Goal: Find specific page/section: Find specific page/section

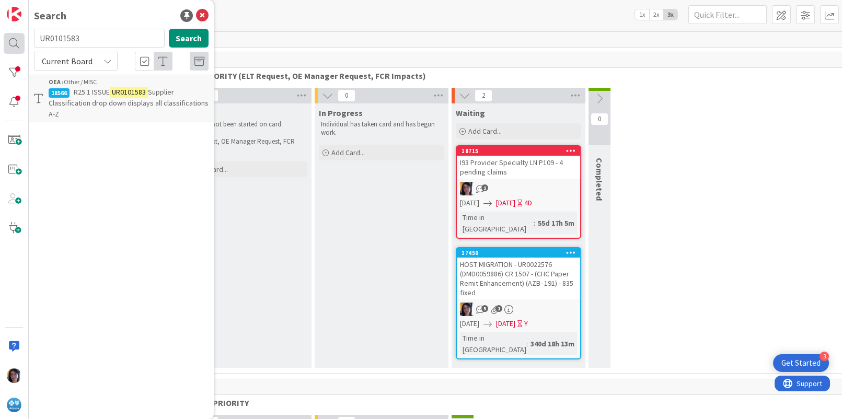
drag, startPoint x: 48, startPoint y: 35, endPoint x: 20, endPoint y: 34, distance: 27.2
click at [20, 34] on div "Search UR0101583 Search Current Board OEA › Other / MISC 18566 R25.1 ISSUE UR01…" at bounding box center [14, 209] width 29 height 419
type input "crumc013"
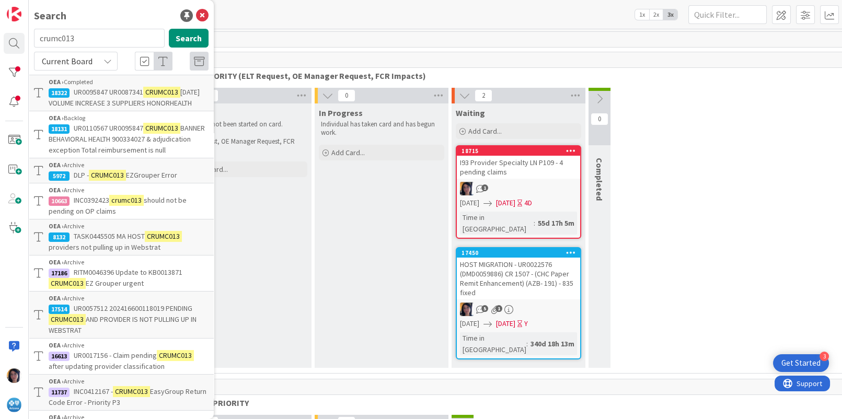
click at [84, 151] on span "BANNER BEHAVIORAL HEALTH 900334027 & adjudication exception Total reimbursement…" at bounding box center [127, 138] width 156 height 31
click at [94, 151] on body "3 Get Started Search crumc013 Search Current Board OEA › Completed 18322 UR0095…" at bounding box center [421, 209] width 842 height 419
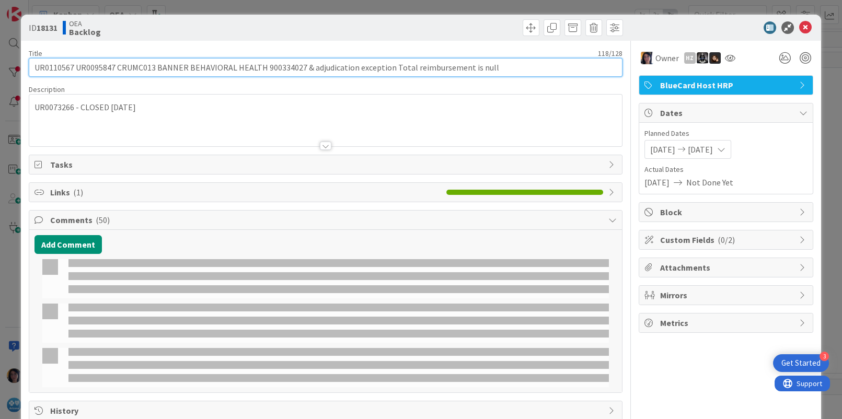
click at [52, 65] on input "UR0110567 UR0095847 CRUMC013 BANNER BEHAVIORAL HEALTH 900334027 & adjudication …" at bounding box center [326, 67] width 594 height 19
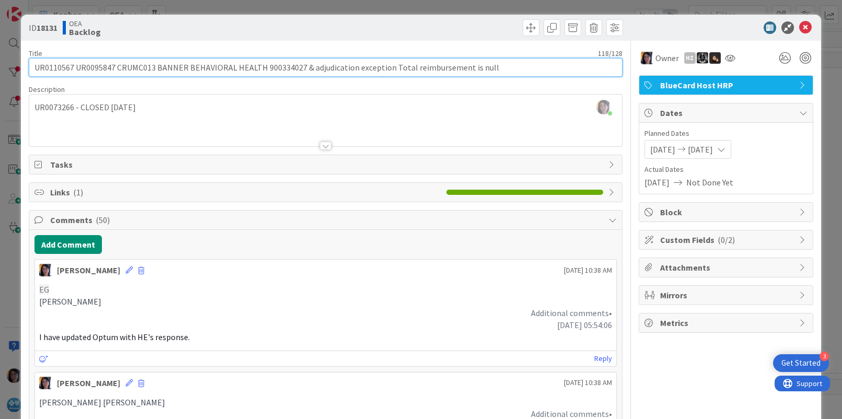
click at [50, 68] on input "UR0110567 UR0095847 CRUMC013 BANNER BEHAVIORAL HEALTH 900334027 & adjudication …" at bounding box center [326, 67] width 594 height 19
click at [45, 68] on input "UR0110567 UR0095847 CRUMC013 BANNER BEHAVIORAL HEALTH 900334027 & adjudication …" at bounding box center [326, 67] width 594 height 19
drag, startPoint x: 45, startPoint y: 68, endPoint x: 47, endPoint y: 75, distance: 7.1
click at [45, 68] on input "UR0110567 UR0095847 CRUMC013 BANNER BEHAVIORAL HEALTH 900334027 & adjudication …" at bounding box center [326, 67] width 594 height 19
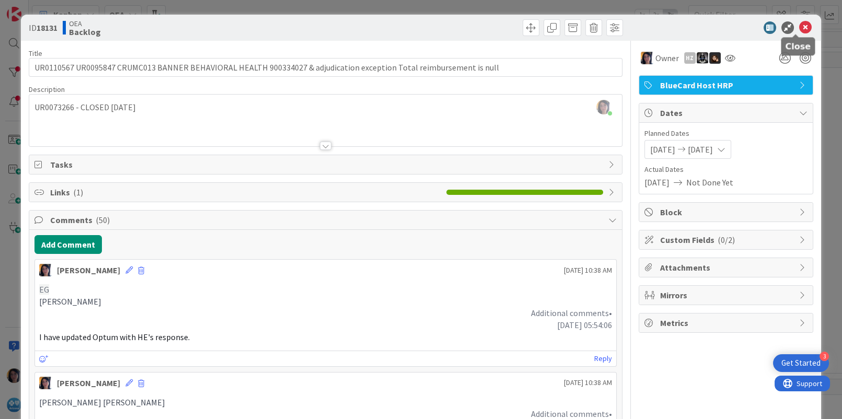
click at [800, 31] on icon at bounding box center [806, 27] width 13 height 13
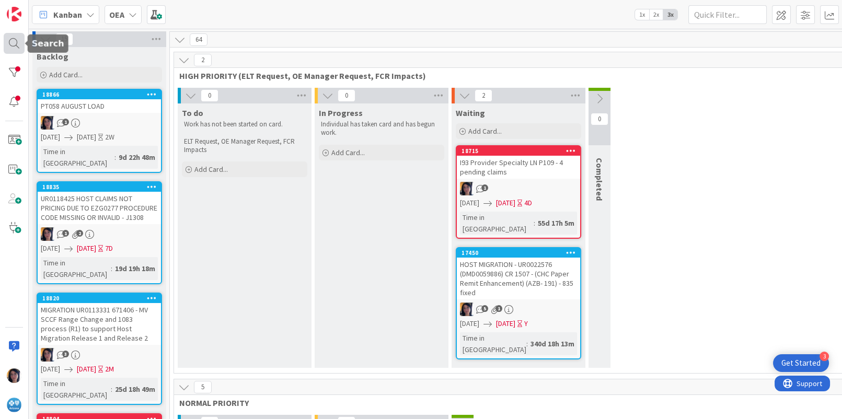
click at [17, 39] on div at bounding box center [14, 43] width 21 height 21
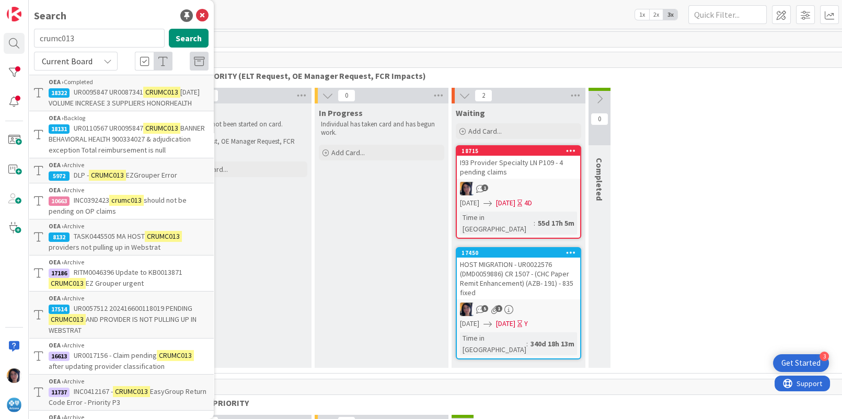
drag, startPoint x: 90, startPoint y: 39, endPoint x: 35, endPoint y: 39, distance: 55.4
click at [35, 39] on input "crumc013" at bounding box center [99, 38] width 131 height 19
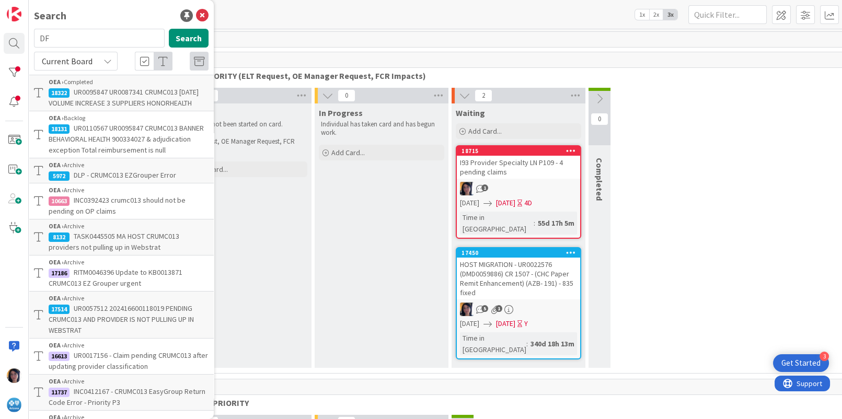
type input "DF"
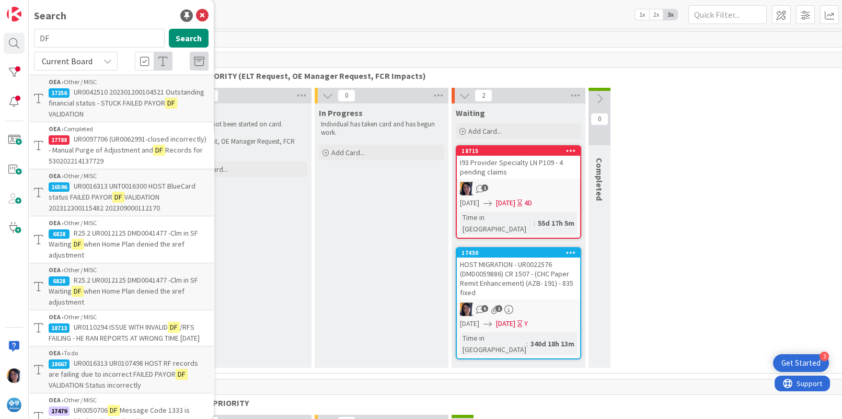
click at [84, 61] on span "Current Board" at bounding box center [67, 61] width 51 height 10
click at [63, 104] on span "All Boards" at bounding box center [94, 105] width 109 height 16
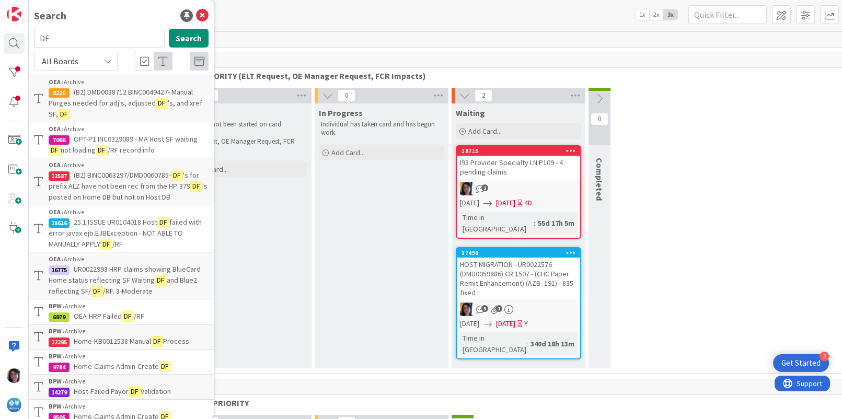
click at [55, 61] on span "All Boards" at bounding box center [60, 61] width 37 height 10
click at [69, 88] on span "Current Board" at bounding box center [94, 86] width 109 height 16
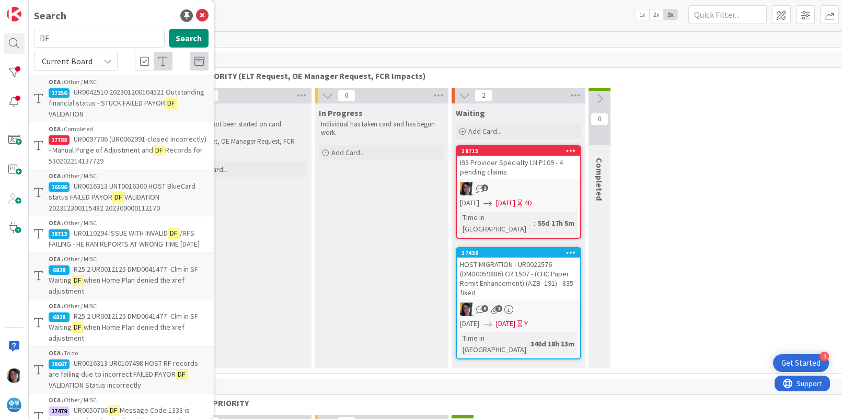
click at [116, 247] on span "/RFS FAILING - HE RAN REPORTS AT WRONG TIME [DATE]" at bounding box center [124, 239] width 151 height 20
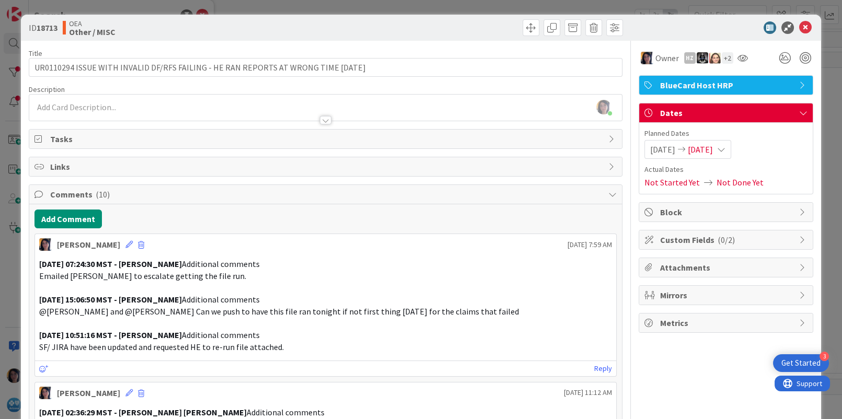
click at [147, 35] on div "OEA Other / MISC" at bounding box center [193, 27] width 260 height 17
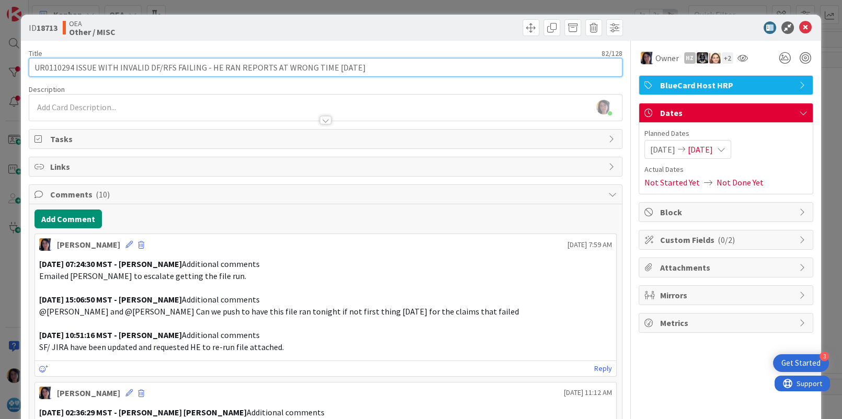
click at [50, 64] on input "UR0110294 ISSUE WITH INVALID DF/RFS FAILING - HE RAN REPORTS AT WRONG TIME [DAT…" at bounding box center [326, 67] width 594 height 19
